Goal: Information Seeking & Learning: Learn about a topic

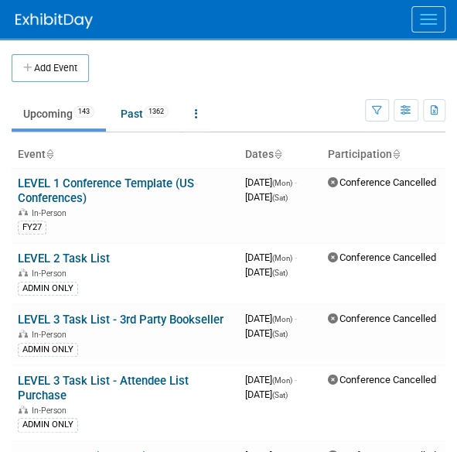
click at [412, 19] on button "Menu" at bounding box center [429, 19] width 34 height 26
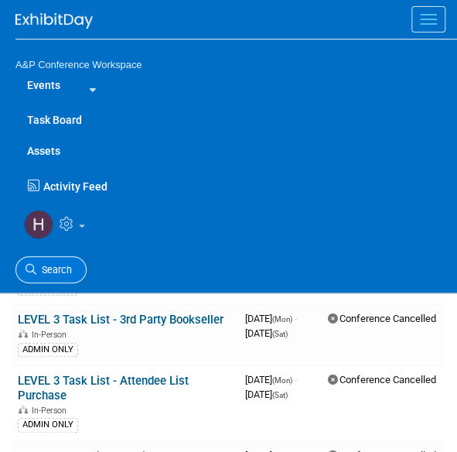
click at [60, 268] on span "Search" at bounding box center [54, 270] width 36 height 12
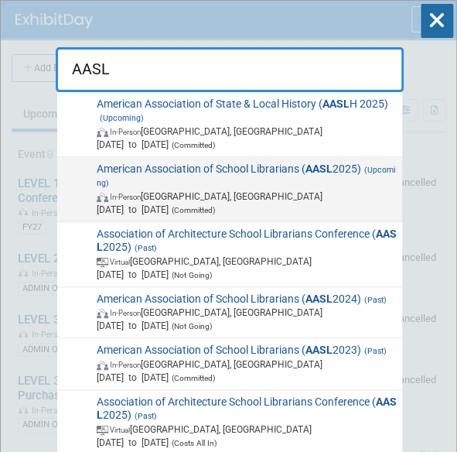
type input "AASL"
click at [226, 162] on span "American Association of School Librarians ( AASL 2025) (Upcoming) In-Person [GE…" at bounding box center [244, 188] width 305 height 53
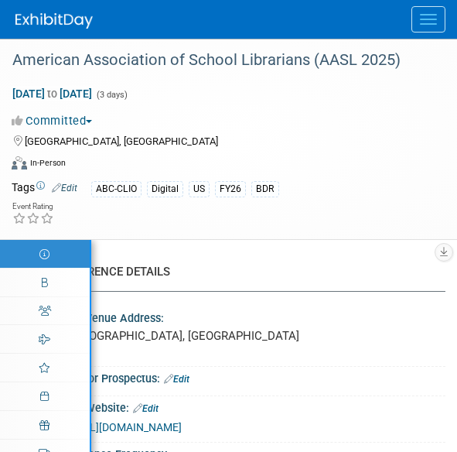
select select "Biennial"
select select "Level 1"
select select "In-Person Booth"
select select "Schools"
select select "Bloomsbury Digital Resources"
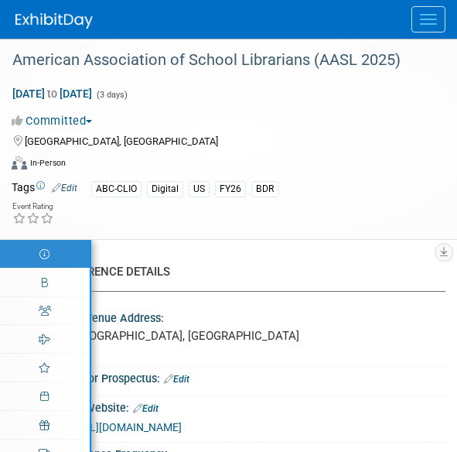
select select "Anne Weston"
select select "Mark Strong"
select select "Veronica Dove"
select select "BDR Product Awareness and Trial Generation​"
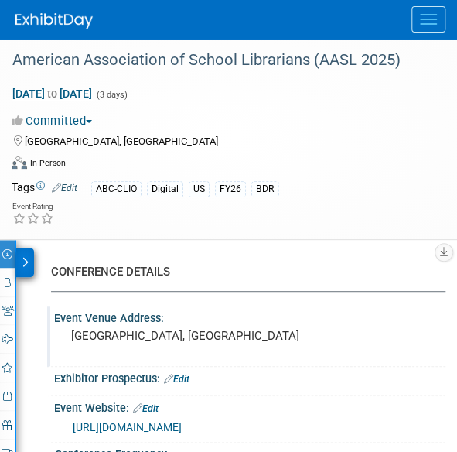
scroll to position [1, 0]
